Goal: Task Accomplishment & Management: Complete application form

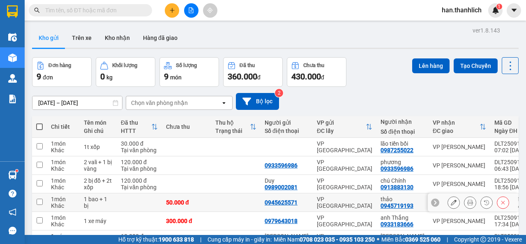
scroll to position [113, 0]
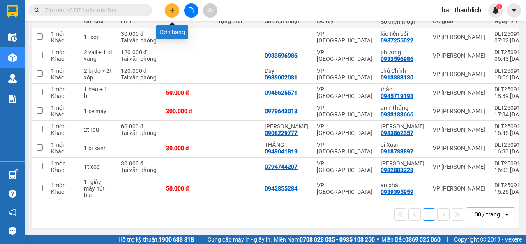
click at [171, 9] on icon "plus" at bounding box center [172, 10] width 6 height 6
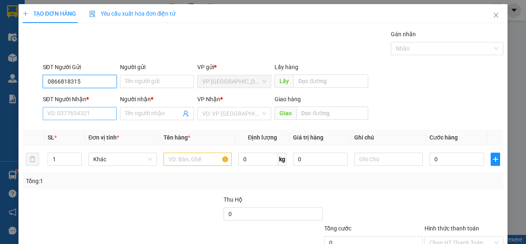
type input "0866818315"
click at [71, 119] on input "SĐT Người Nhận *" at bounding box center [80, 113] width 74 height 13
click at [58, 115] on input "0858081093" at bounding box center [80, 113] width 74 height 13
click at [89, 117] on input "0858081093" at bounding box center [80, 113] width 74 height 13
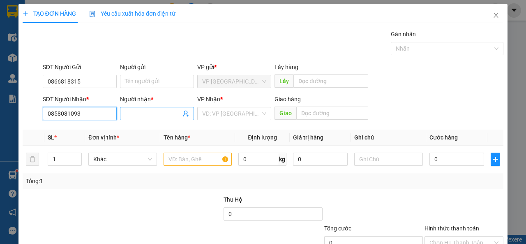
type input "0858081093"
click at [130, 111] on input "Người nhận *" at bounding box center [153, 113] width 56 height 9
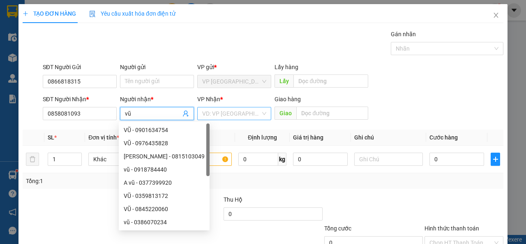
type input "vũ"
click at [225, 111] on input "search" at bounding box center [231, 113] width 58 height 12
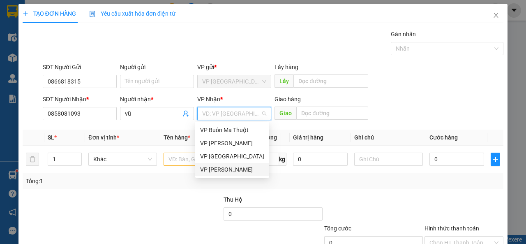
click at [246, 172] on div "VP [PERSON_NAME]" at bounding box center [232, 169] width 64 height 9
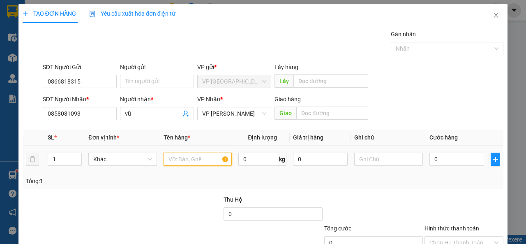
click at [191, 156] on input "text" at bounding box center [198, 158] width 69 height 13
type input "3 món"
drag, startPoint x: 434, startPoint y: 203, endPoint x: 457, endPoint y: 171, distance: 39.5
click at [435, 202] on div at bounding box center [464, 209] width 81 height 29
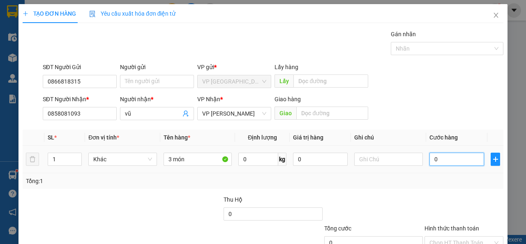
click at [461, 155] on input "0" at bounding box center [456, 158] width 55 height 13
type input "1"
type input "10"
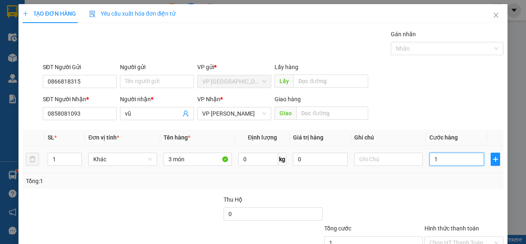
type input "10"
type input "100"
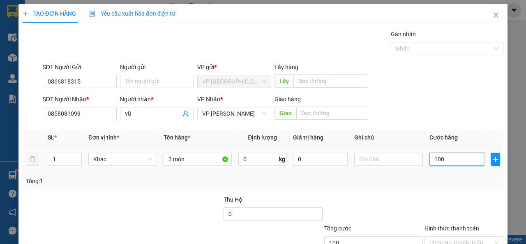
type input "1.000"
type input "10.000"
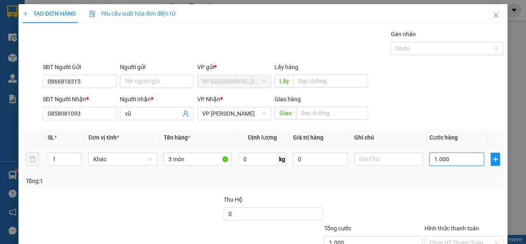
type input "10.000"
type input "100.000"
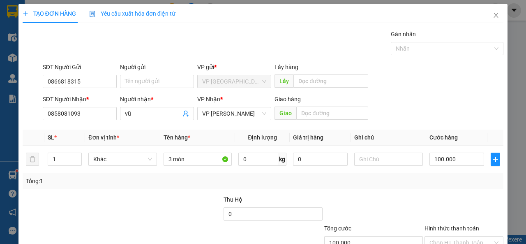
click at [445, 199] on div at bounding box center [464, 209] width 81 height 29
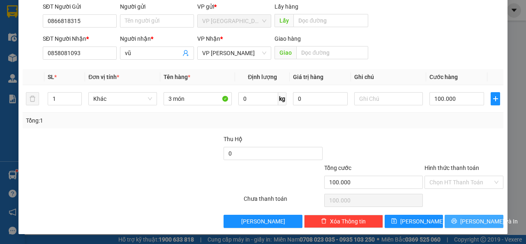
click at [479, 221] on span "[PERSON_NAME] và In" at bounding box center [489, 221] width 58 height 9
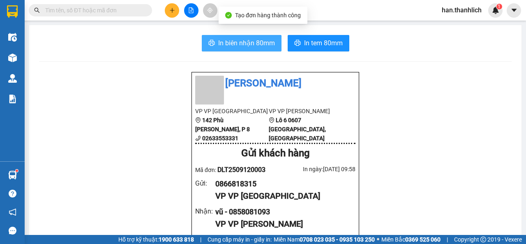
click at [240, 47] on span "In biên nhận 80mm" at bounding box center [246, 43] width 57 height 10
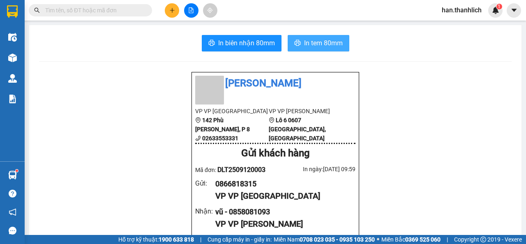
click at [309, 45] on span "In tem 80mm" at bounding box center [323, 43] width 39 height 10
